Goal: Check status: Check status

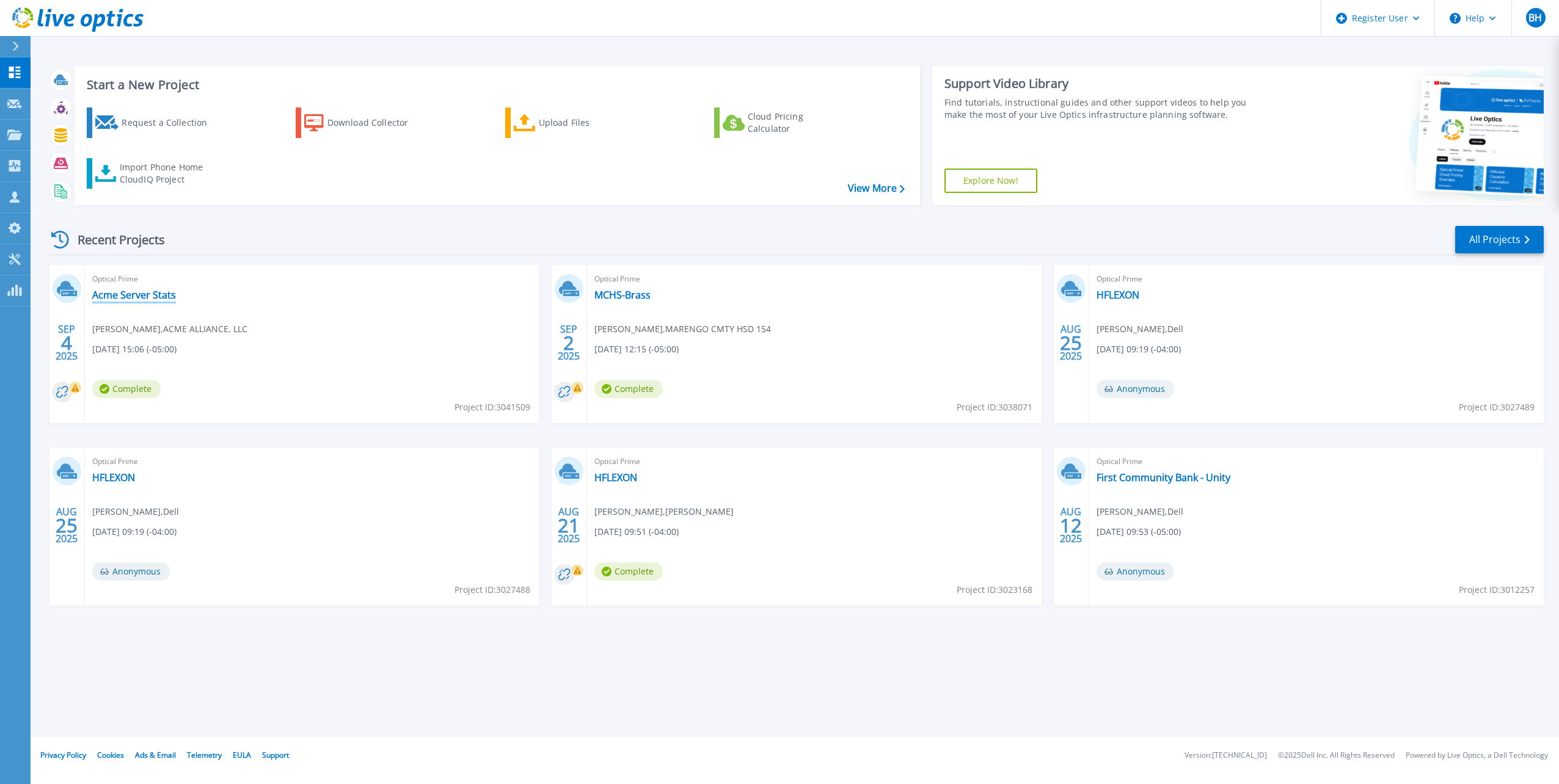
click at [150, 299] on link "Acme Server Stats" at bounding box center [135, 295] width 84 height 12
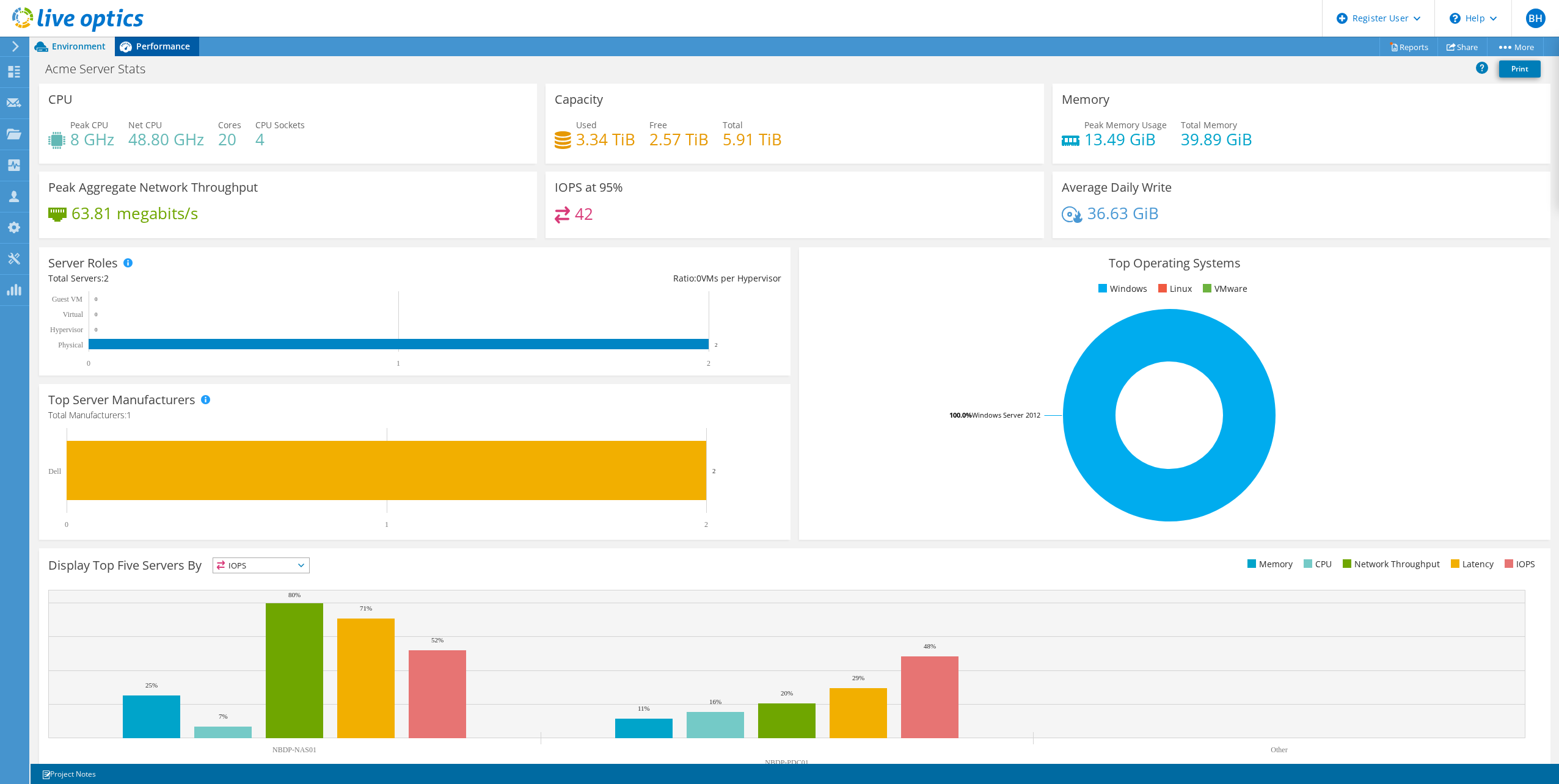
click at [153, 41] on span "Performance" at bounding box center [163, 46] width 54 height 12
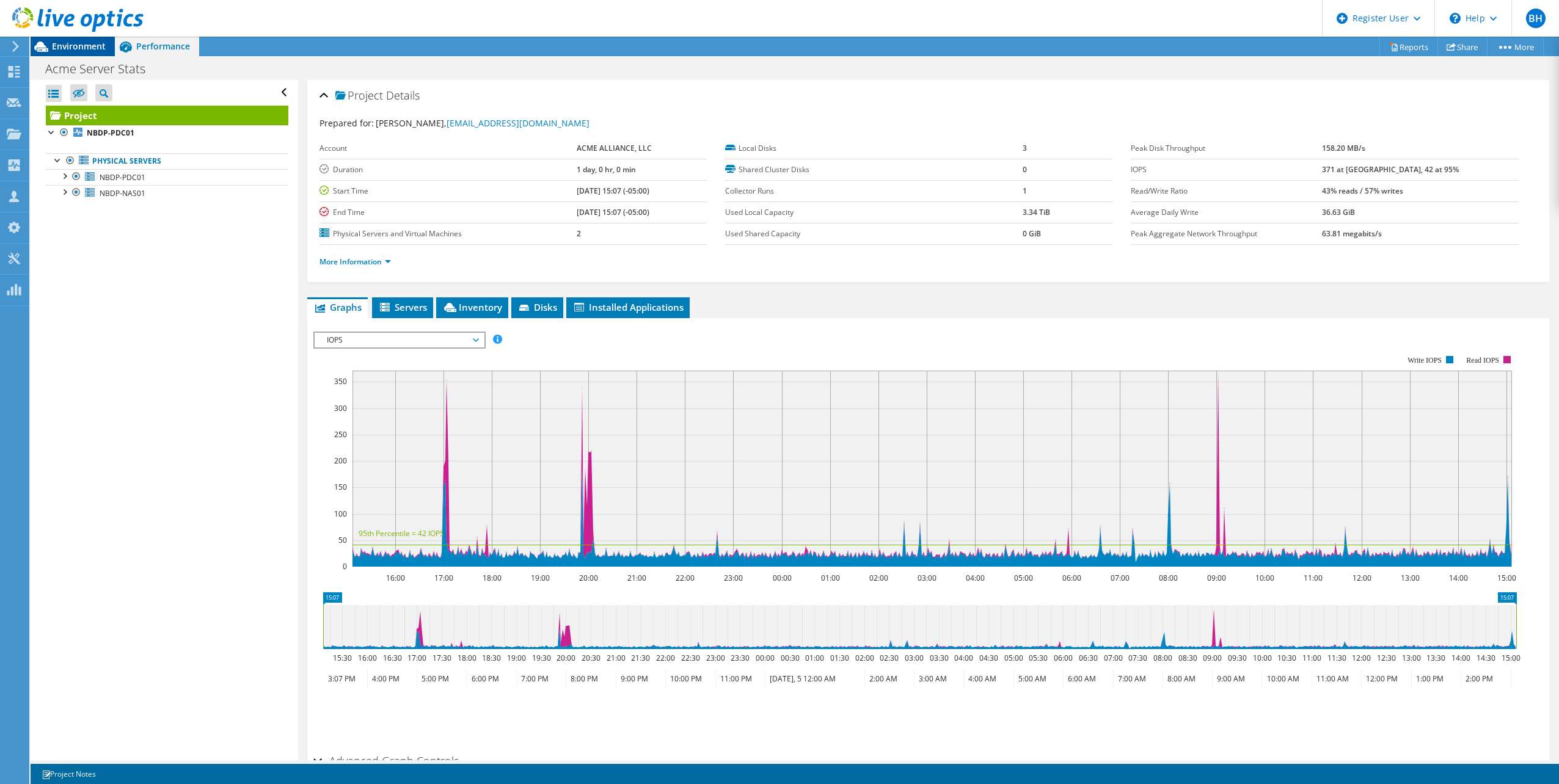
click at [78, 44] on span "Environment" at bounding box center [79, 46] width 54 height 12
